Goal: Task Accomplishment & Management: Use online tool/utility

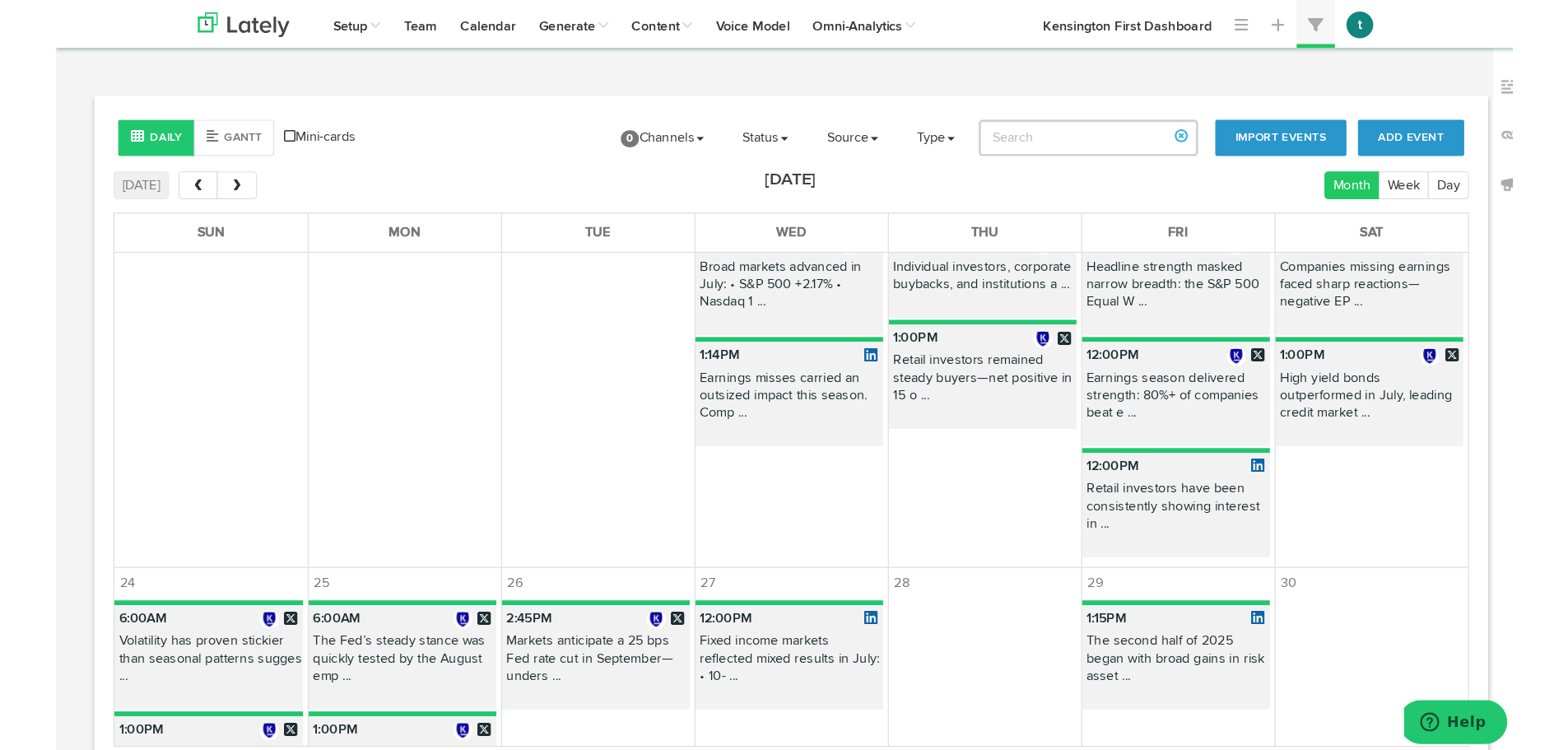
scroll to position [459, 0]
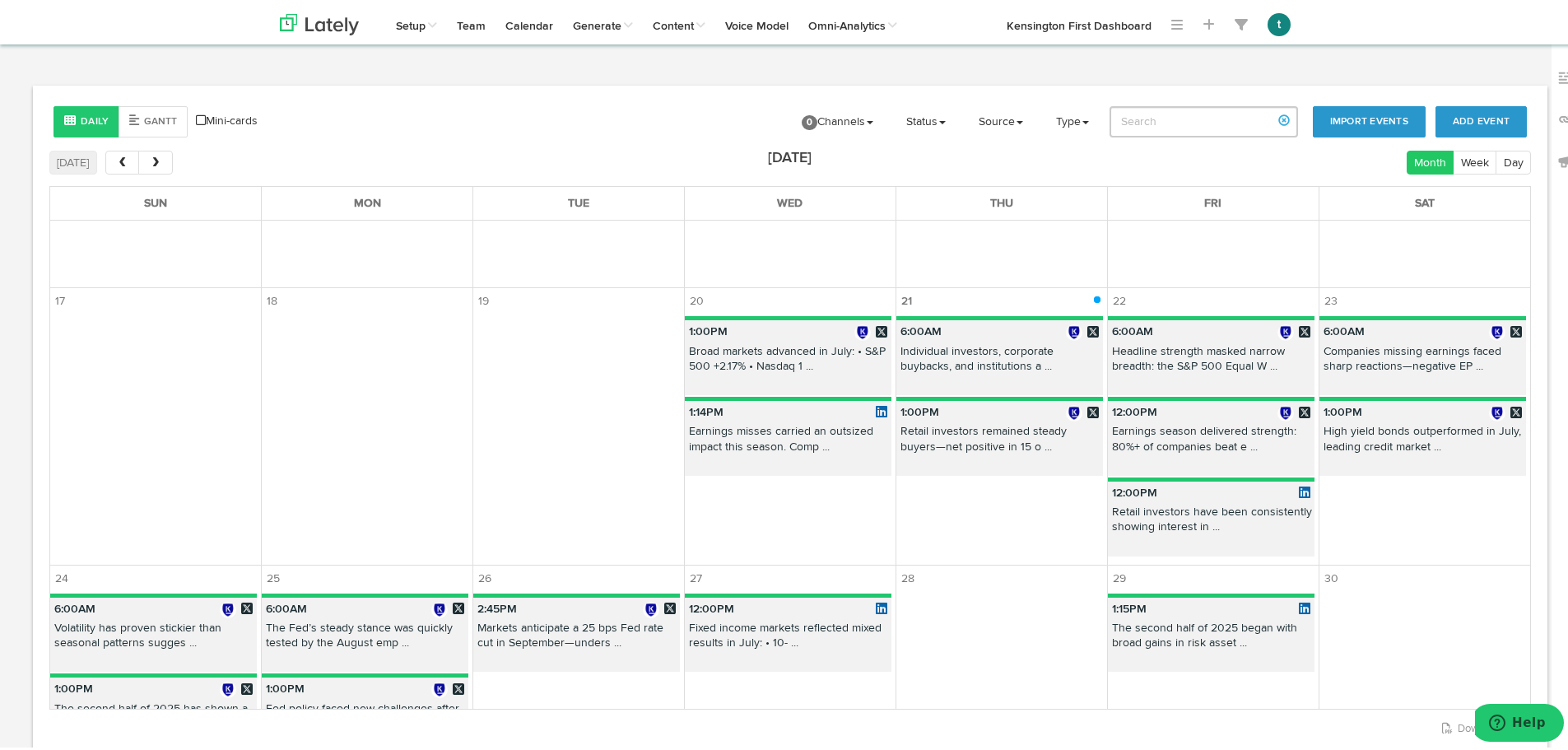
click at [1251, 439] on p "High yield bonds outperformed in July, leading credit market ..." at bounding box center [1422, 439] width 207 height 36
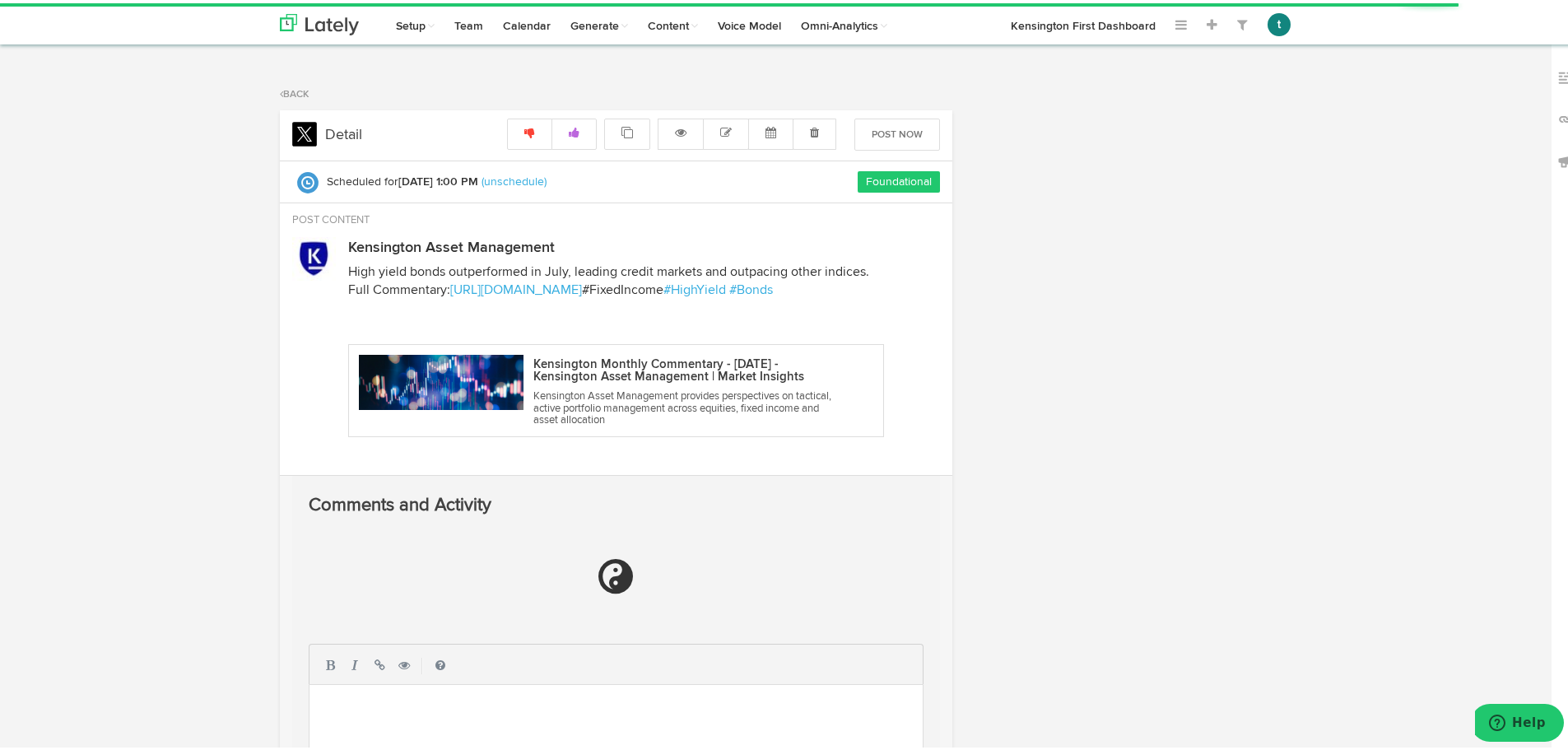
radio input "true"
select select "PM"
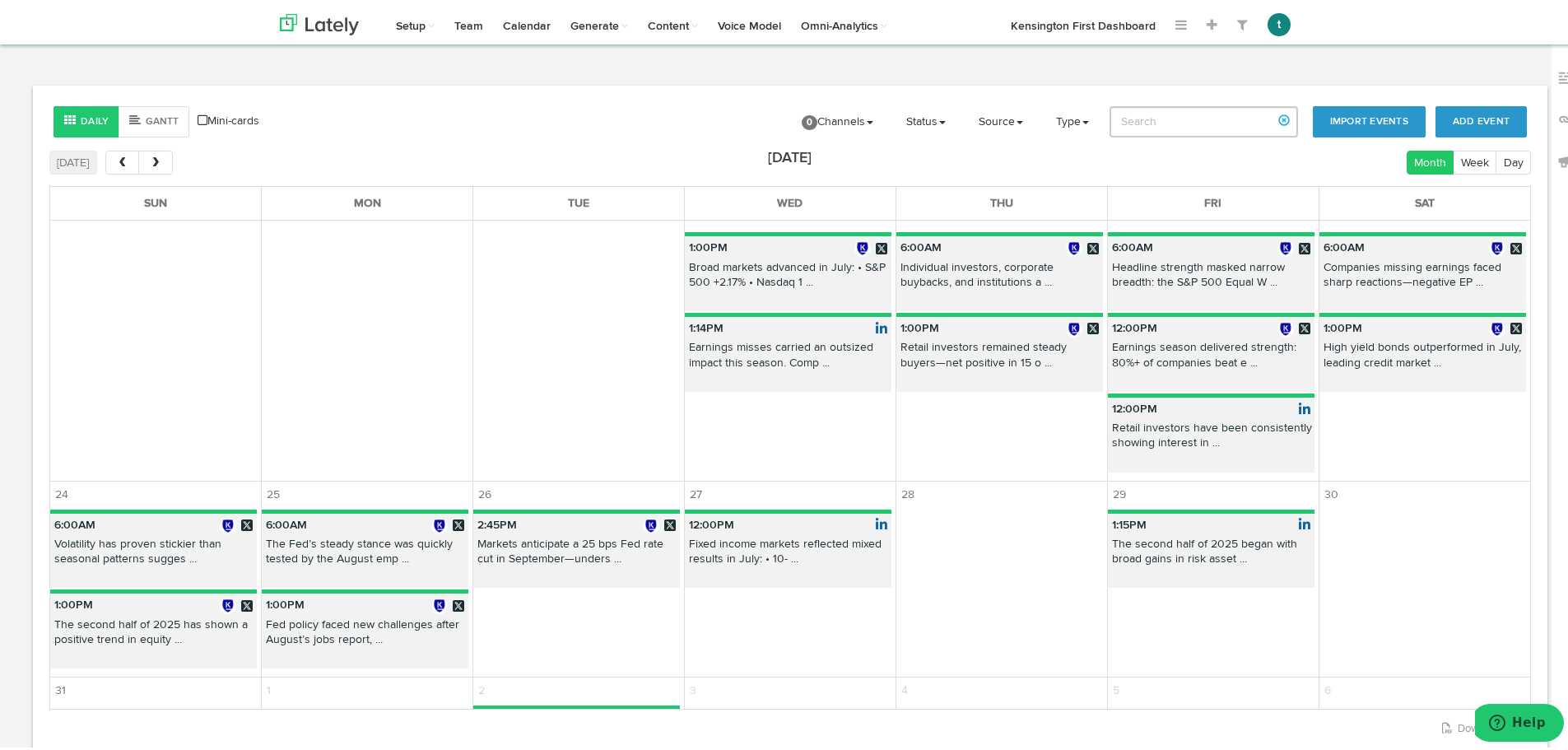
scroll to position [543, 0]
click at [1251, 283] on p "Companies missing earnings faced sharp reactions—negative EP ..." at bounding box center [1422, 275] width 207 height 36
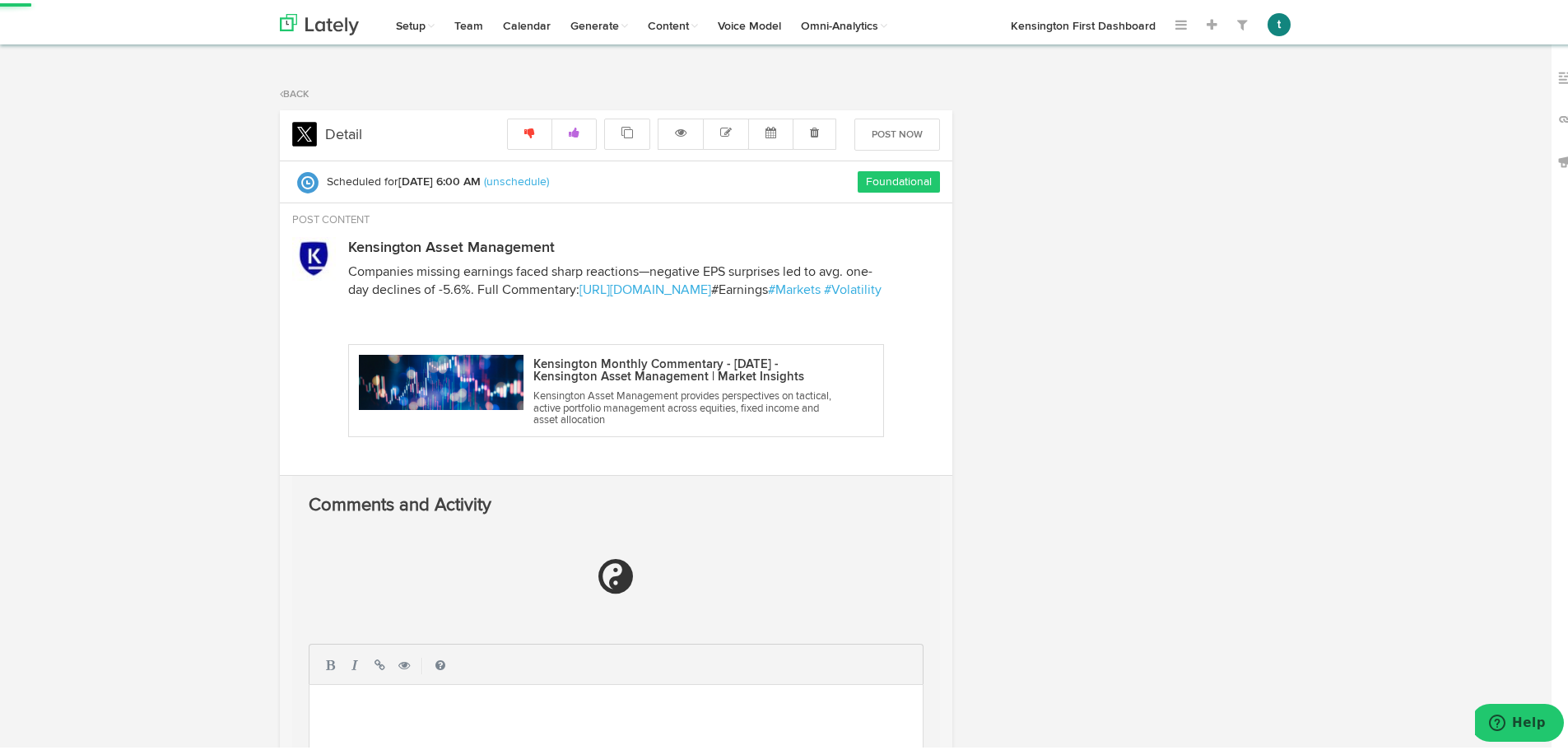
radio input "true"
select select "6"
